Goal: Navigation & Orientation: Find specific page/section

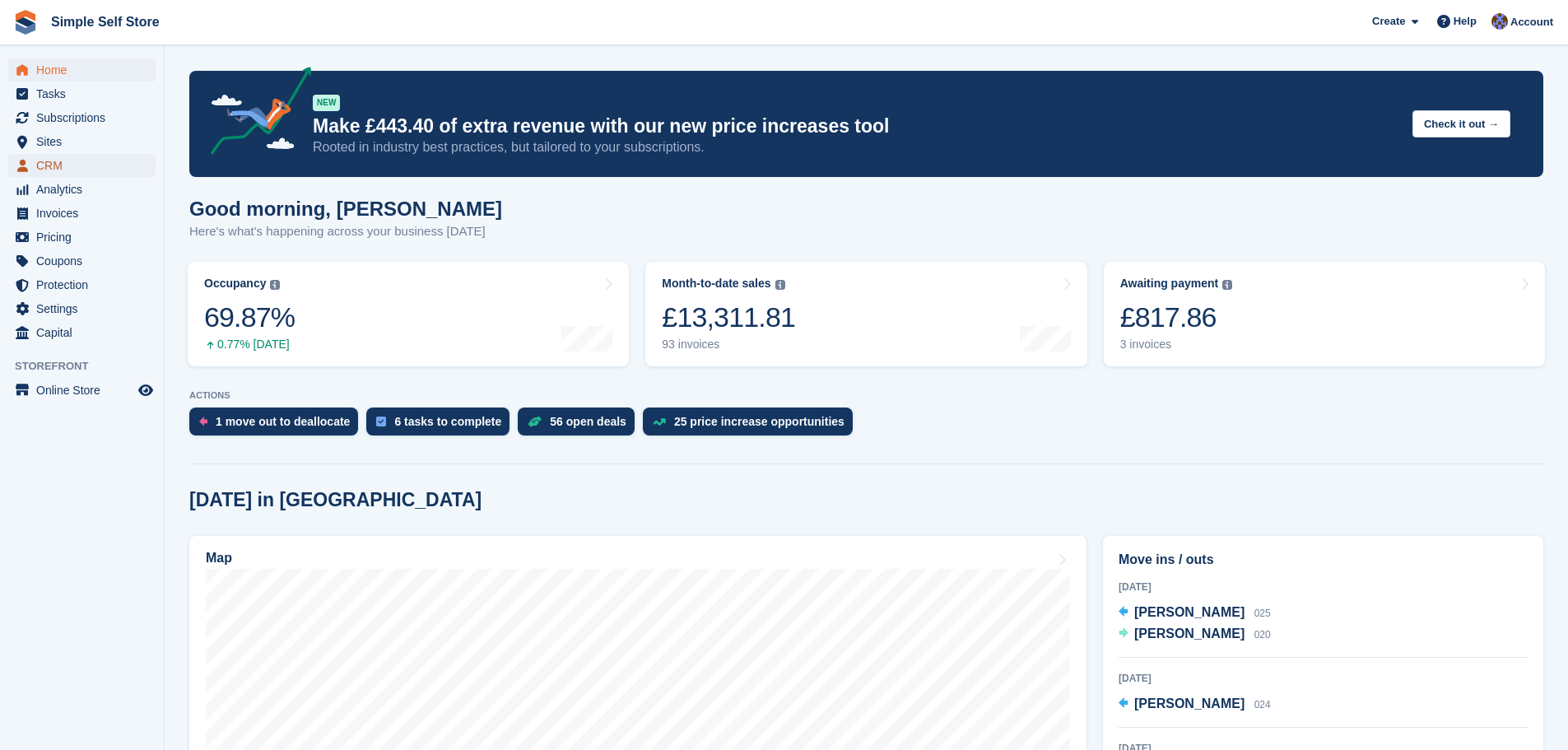
click at [46, 165] on span "CRM" at bounding box center [85, 165] width 99 height 23
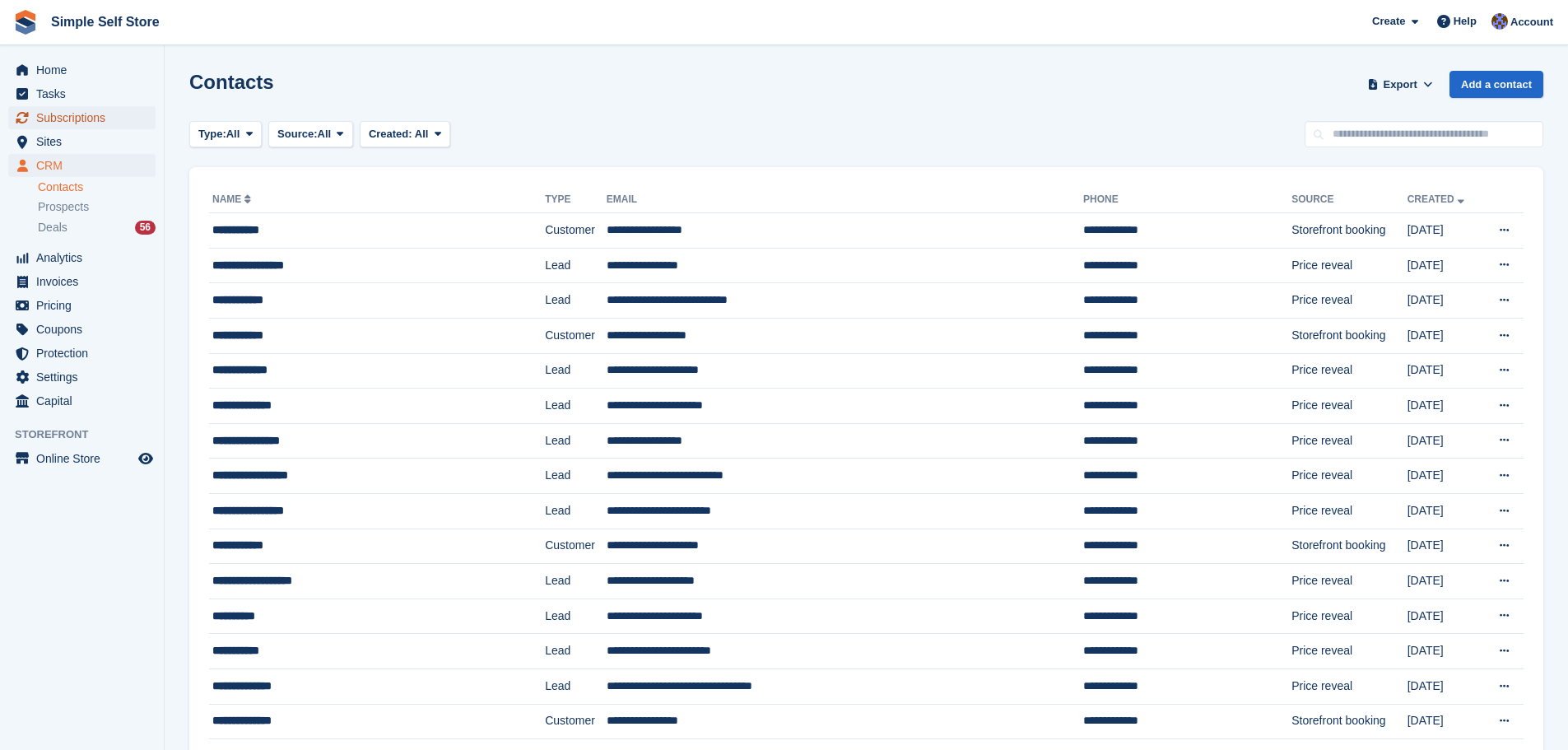
click at [78, 121] on span "Subscriptions" at bounding box center [85, 117] width 99 height 23
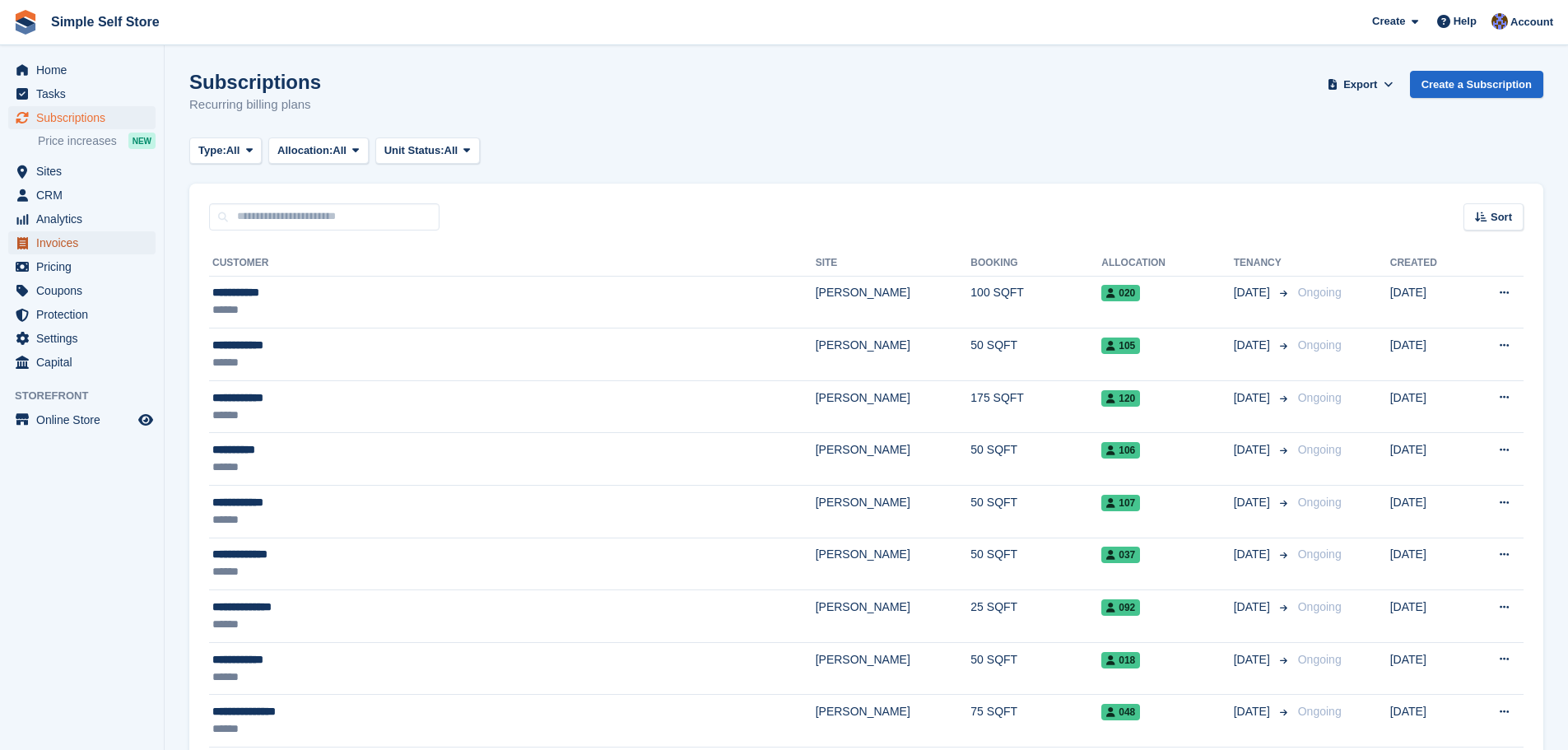
click at [75, 237] on span "Invoices" at bounding box center [85, 242] width 99 height 23
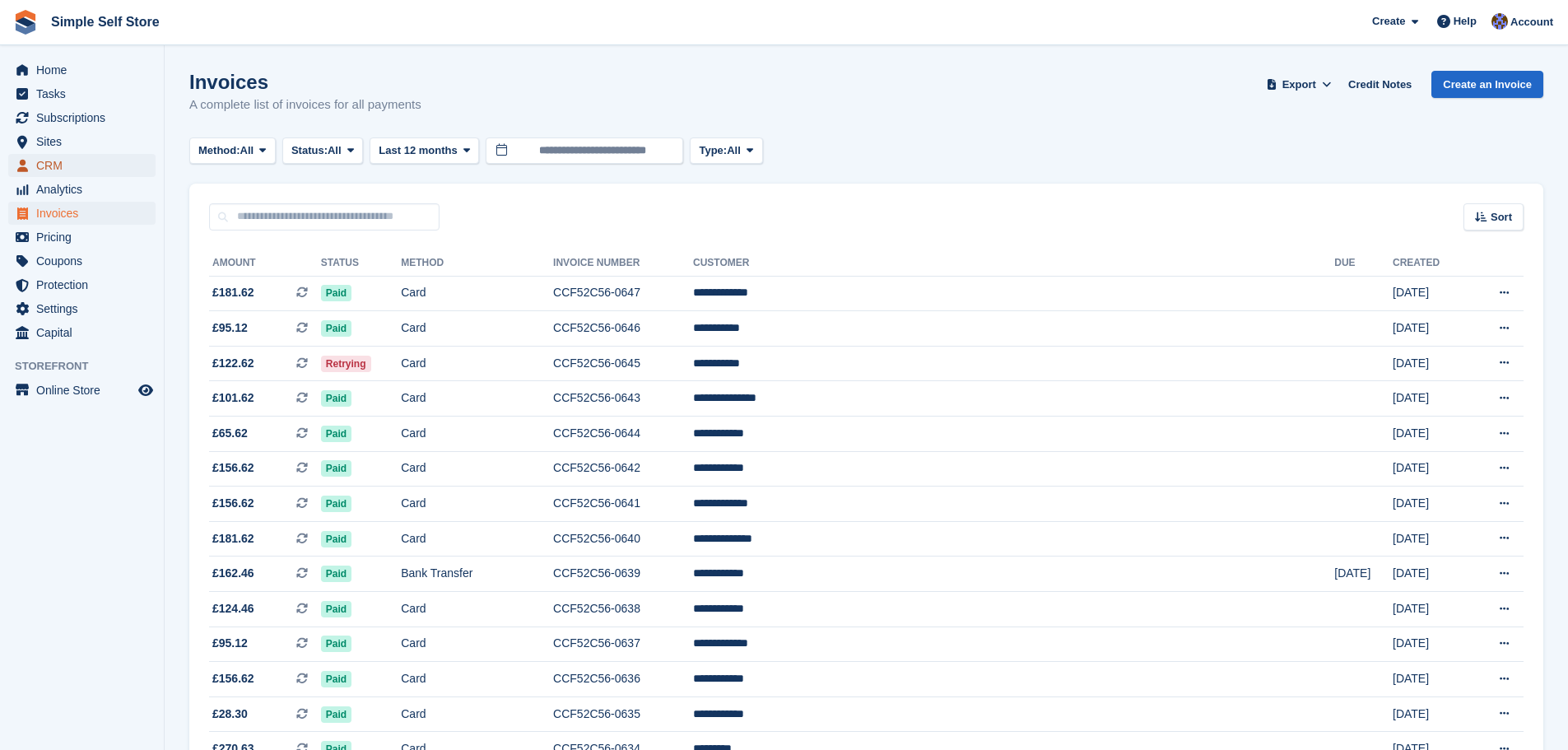
click at [54, 159] on span "CRM" at bounding box center [85, 165] width 99 height 23
